Goal: Information Seeking & Learning: Learn about a topic

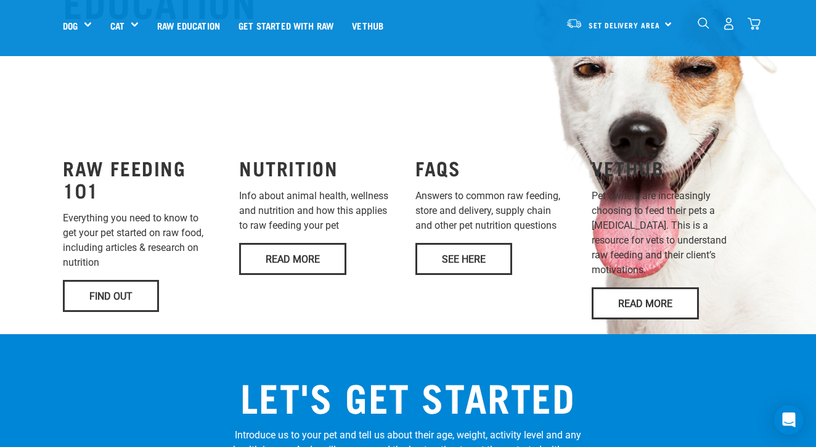
scroll to position [945, 0]
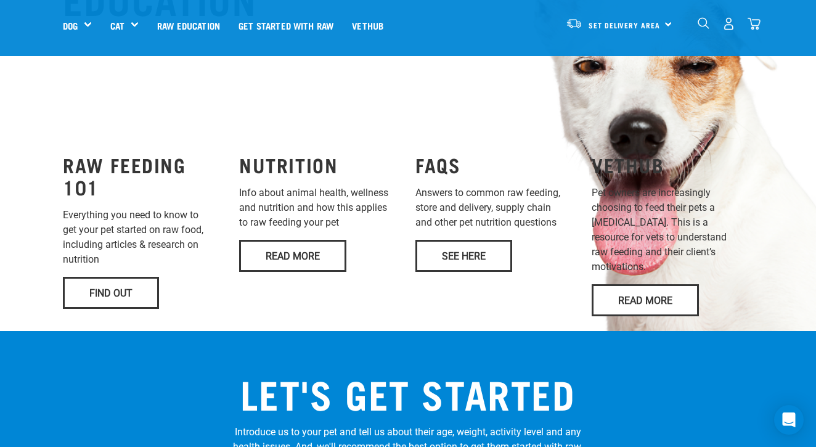
click at [117, 309] on link "Find Out" at bounding box center [111, 293] width 96 height 32
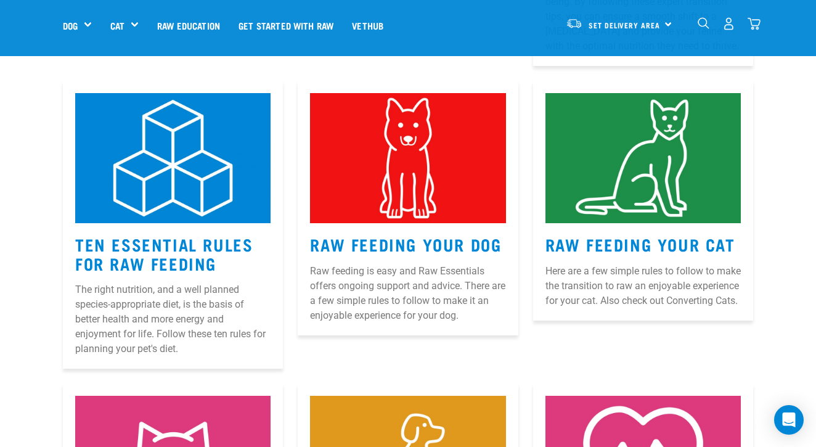
scroll to position [550, 0]
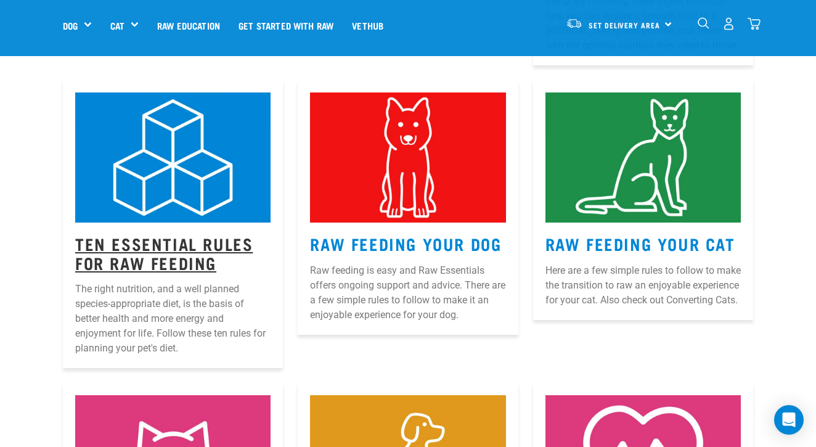
click at [222, 238] on link "Ten Essential Rules for Raw Feeding" at bounding box center [163, 252] width 177 height 28
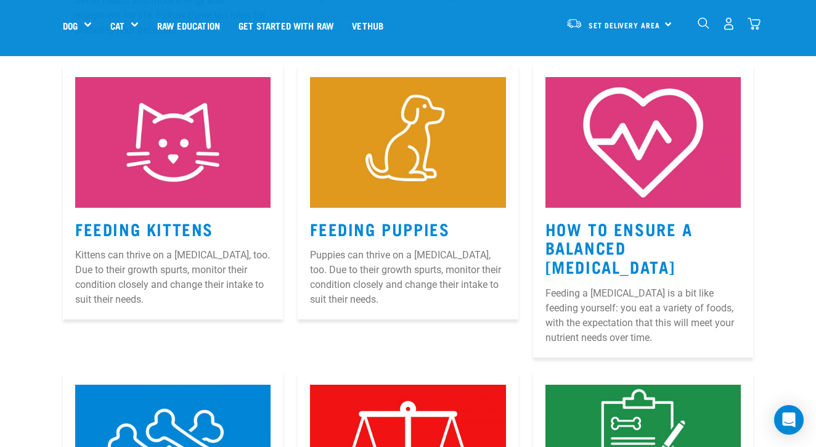
scroll to position [870, 0]
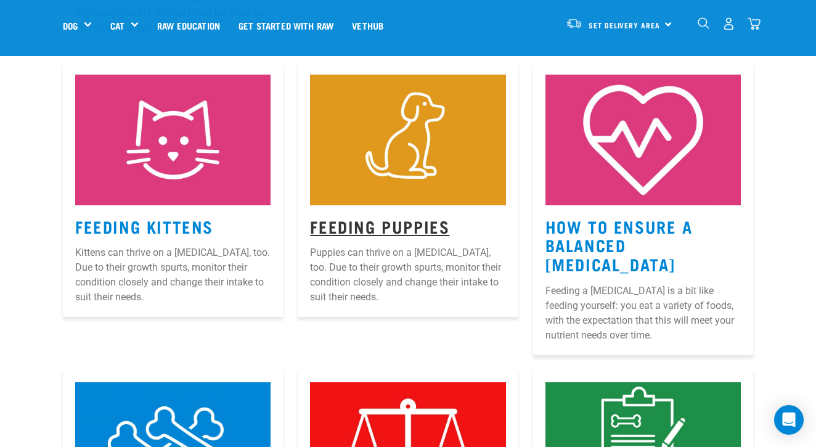
click at [396, 221] on link "Feeding Puppies" at bounding box center [379, 225] width 139 height 9
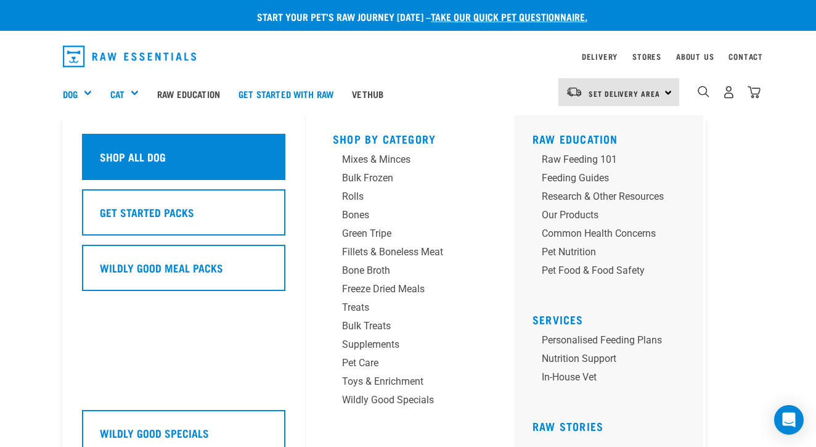
click at [139, 148] on h5 "Shop All Dog" at bounding box center [133, 156] width 66 height 16
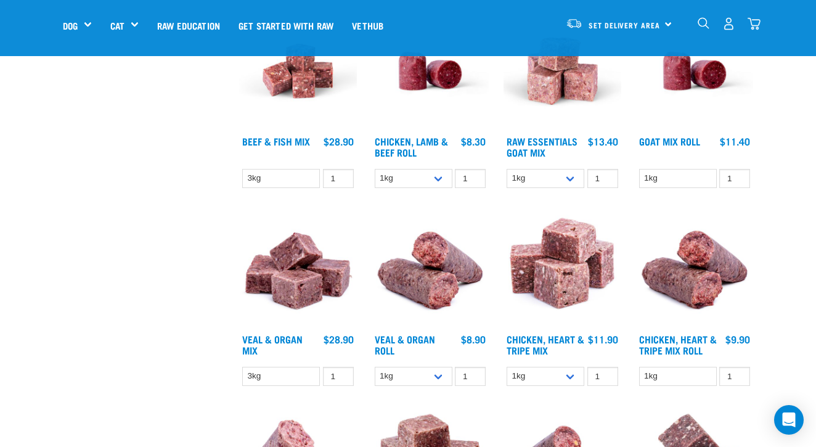
scroll to position [1041, 0]
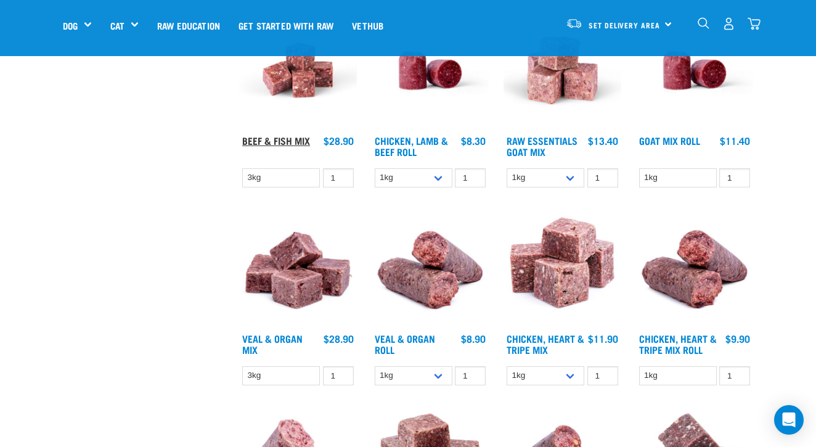
click at [274, 143] on link "Beef & Fish Mix" at bounding box center [276, 140] width 68 height 6
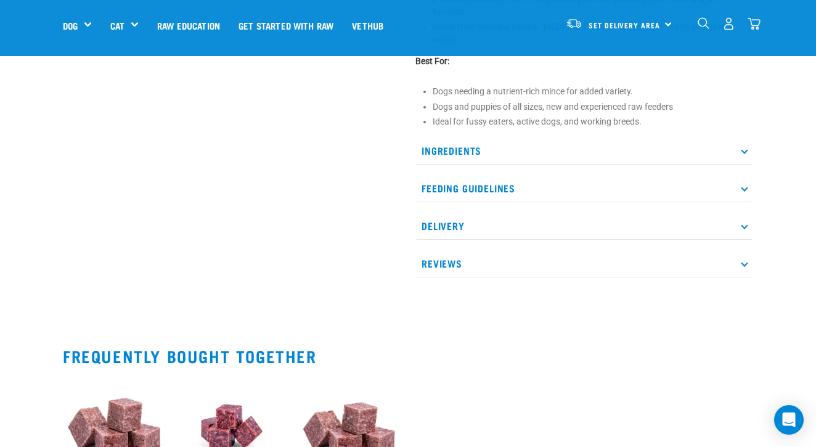
scroll to position [606, 0]
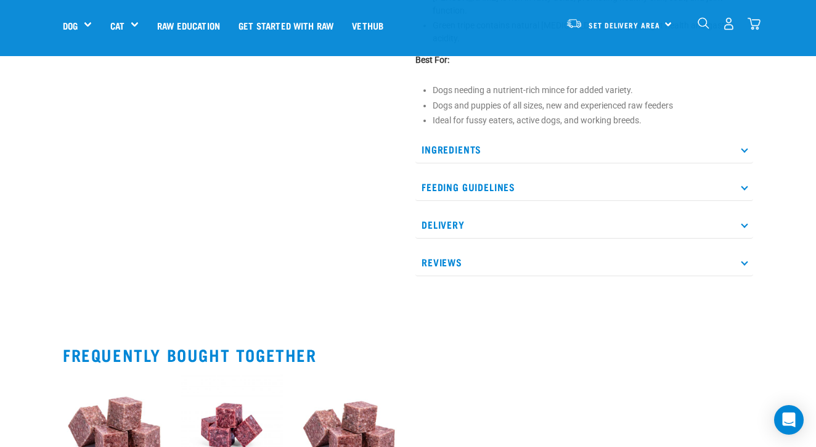
click at [745, 184] on icon at bounding box center [744, 187] width 7 height 7
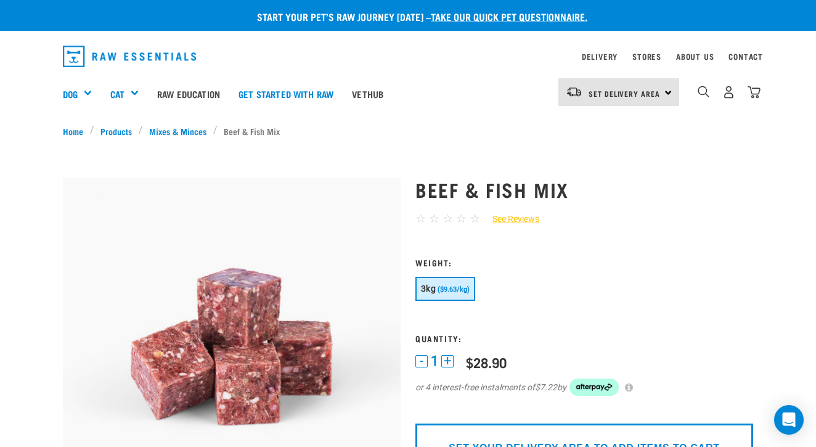
scroll to position [0, 0]
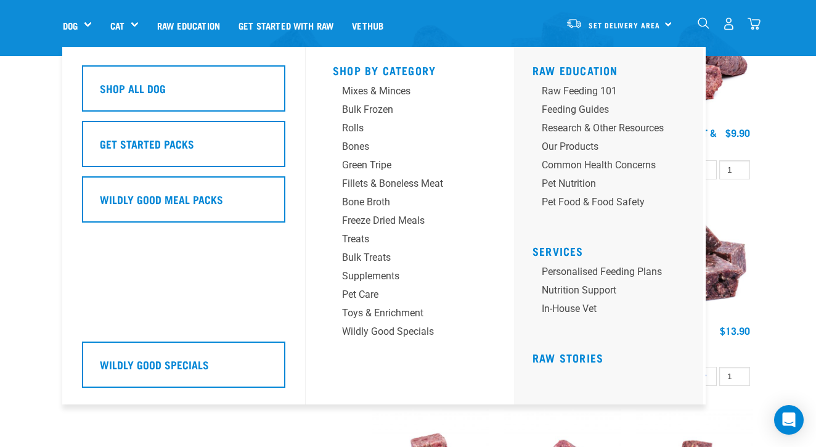
scroll to position [1219, 0]
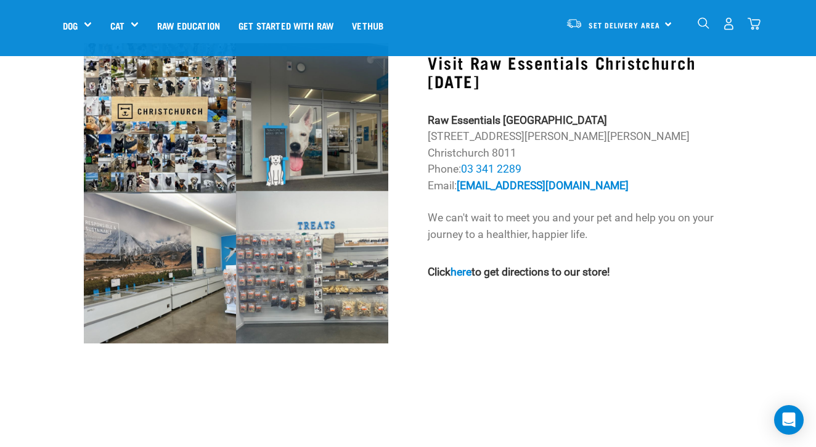
scroll to position [1124, 0]
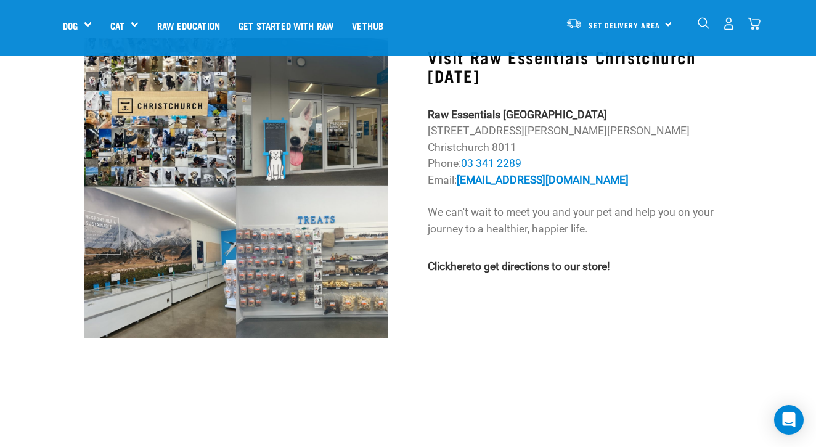
click at [471, 272] on link "here" at bounding box center [460, 266] width 21 height 12
